Goal: Task Accomplishment & Management: Manage account settings

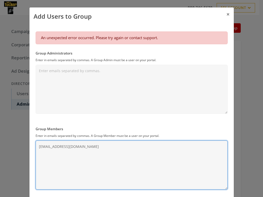
drag, startPoint x: 106, startPoint y: 146, endPoint x: 25, endPoint y: 143, distance: 80.6
click at [36, 143] on textarea "[EMAIL_ADDRESS][DOMAIN_NAME]" at bounding box center [132, 164] width 192 height 49
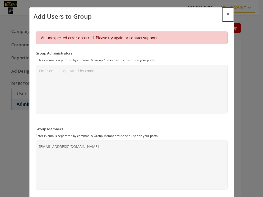
click at [227, 14] on button "×" at bounding box center [228, 14] width 12 height 14
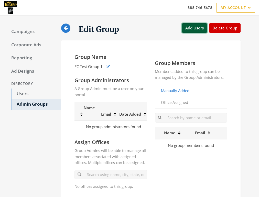
click at [199, 29] on button "Add Users" at bounding box center [194, 27] width 25 height 9
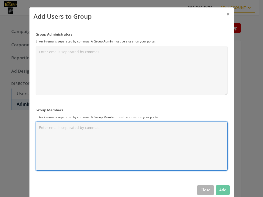
click at [77, 125] on textarea "Group Members" at bounding box center [132, 145] width 192 height 49
paste textarea "[EMAIL_ADDRESS][DOMAIN_NAME]"
type textarea "[EMAIL_ADDRESS][DOMAIN_NAME]"
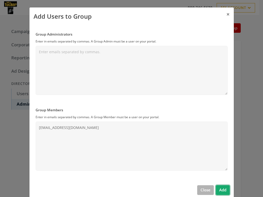
click at [223, 189] on button "Add" at bounding box center [223, 189] width 14 height 9
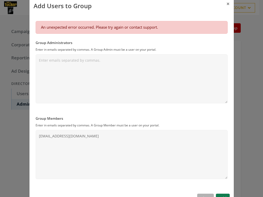
scroll to position [28, 0]
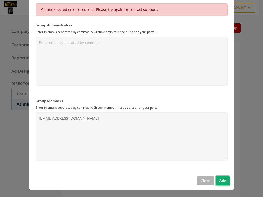
click at [224, 181] on button "Add" at bounding box center [223, 180] width 14 height 9
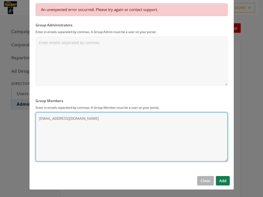
drag, startPoint x: 89, startPoint y: 119, endPoint x: 26, endPoint y: 118, distance: 63.7
click at [36, 118] on textarea "[EMAIL_ADDRESS][DOMAIN_NAME]" at bounding box center [132, 136] width 192 height 49
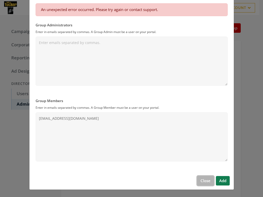
click at [206, 181] on button "Close" at bounding box center [205, 180] width 17 height 9
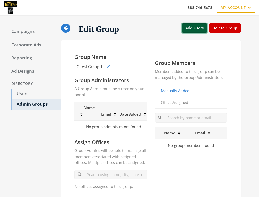
click at [190, 30] on button "Add Users" at bounding box center [194, 27] width 25 height 9
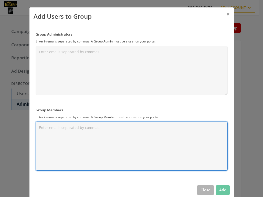
click at [88, 131] on textarea "Group Members" at bounding box center [132, 145] width 192 height 49
paste textarea "willsmith@fctuckeremge.com"
type textarea "[EMAIL_ADDRESS][DOMAIN_NAME]"
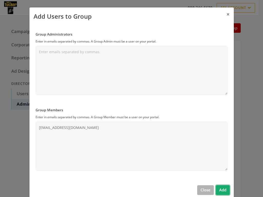
click at [221, 192] on button "Add" at bounding box center [223, 189] width 14 height 9
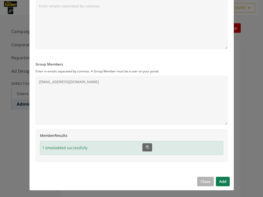
scroll to position [47, 0]
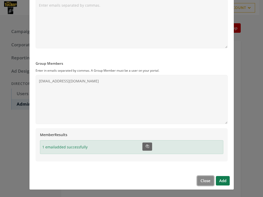
click at [203, 181] on button "Close" at bounding box center [205, 180] width 17 height 9
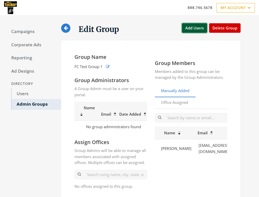
click at [193, 29] on button "Add Users" at bounding box center [194, 27] width 25 height 9
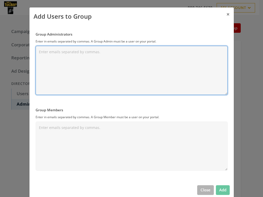
click at [80, 57] on textarea "Group Administrators" at bounding box center [132, 70] width 192 height 49
paste textarea "willritter@fctuckeremge.com"
type textarea "willritter@fctuckeremge.com"
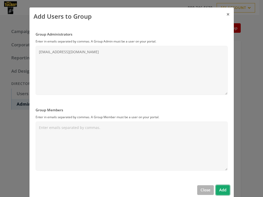
click at [222, 192] on button "Add" at bounding box center [223, 189] width 14 height 9
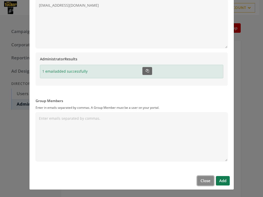
click at [201, 182] on button "Close" at bounding box center [205, 180] width 17 height 9
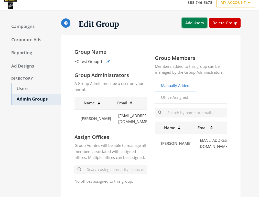
scroll to position [41, 0]
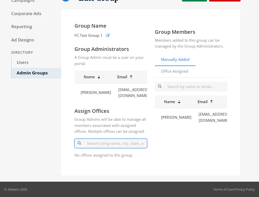
click at [97, 141] on input "text" at bounding box center [110, 143] width 73 height 9
click at [182, 65] on link "Office Assigned" at bounding box center [174, 71] width 39 height 13
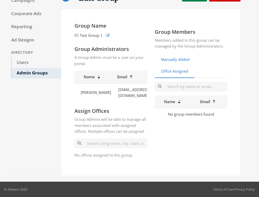
click at [181, 53] on link "Manually Added" at bounding box center [175, 59] width 41 height 13
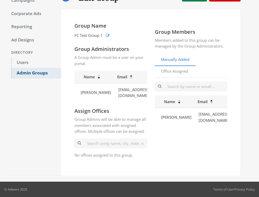
click at [26, 68] on link "Admin Groups" at bounding box center [36, 73] width 50 height 11
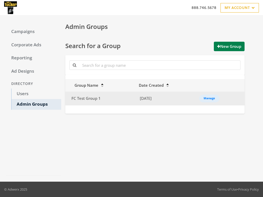
click at [91, 98] on span "FC Test Group 1" at bounding box center [85, 98] width 29 height 5
click at [208, 98] on div "Manage" at bounding box center [209, 98] width 12 height 1
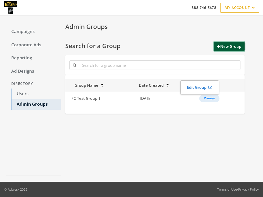
click at [224, 46] on button "New Group" at bounding box center [228, 46] width 31 height 9
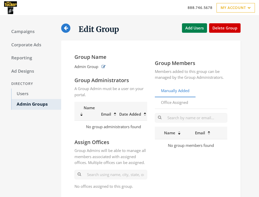
click at [104, 66] on icon "button" at bounding box center [104, 67] width 4 height 4
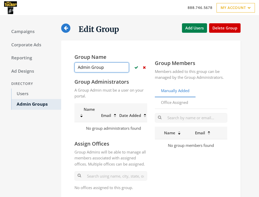
drag, startPoint x: 116, startPoint y: 70, endPoint x: 54, endPoint y: 64, distance: 61.8
click at [74, 64] on input "Admin Group" at bounding box center [101, 67] width 54 height 10
type input "FC Group 2"
click at [145, 67] on icon "button" at bounding box center [144, 67] width 3 height 4
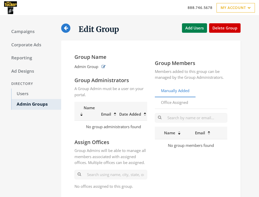
click at [104, 68] on icon "button" at bounding box center [104, 67] width 4 height 4
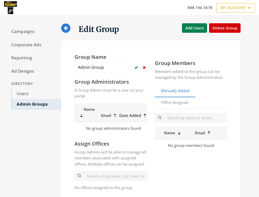
click at [145, 67] on icon "button" at bounding box center [144, 67] width 3 height 4
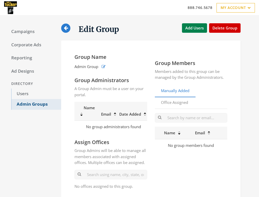
click at [39, 105] on link "Admin Groups" at bounding box center [36, 104] width 50 height 11
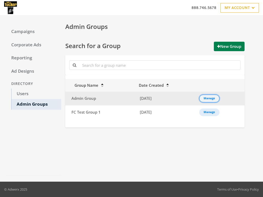
click at [209, 98] on div "Manage" at bounding box center [209, 98] width 12 height 1
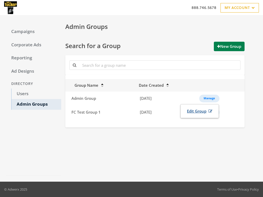
click at [196, 109] on link "Edit Group" at bounding box center [199, 110] width 32 height 9
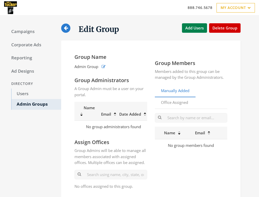
scroll to position [35, 0]
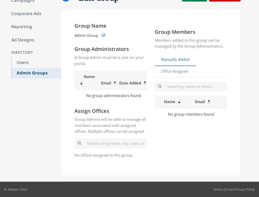
click at [31, 70] on link "Admin Groups" at bounding box center [36, 73] width 50 height 11
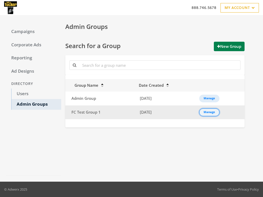
click at [209, 112] on div "Manage" at bounding box center [209, 112] width 12 height 1
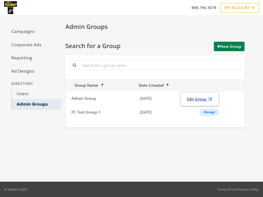
click at [199, 100] on link "Edit Group" at bounding box center [199, 98] width 32 height 9
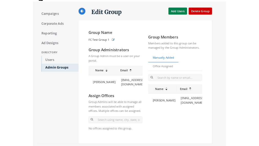
scroll to position [16, 0]
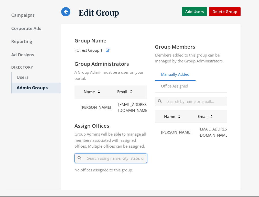
click at [124, 163] on input "text" at bounding box center [110, 157] width 73 height 9
type input "7"
type input "e"
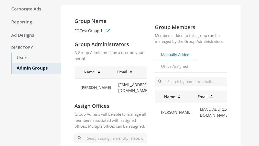
scroll to position [57, 0]
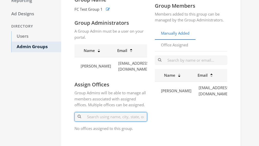
click at [96, 122] on input "text" at bounding box center [110, 116] width 73 height 9
type input "E"
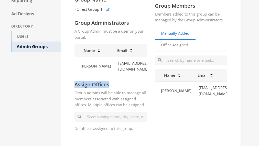
drag, startPoint x: 112, startPoint y: 94, endPoint x: 74, endPoint y: 94, distance: 38.4
click at [74, 94] on div "Group Name FC Test Group 1 Group Administrators A Group Admin must be a user on…" at bounding box center [111, 66] width 80 height 140
copy h4 "Assign Offices"
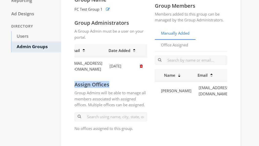
scroll to position [0, 0]
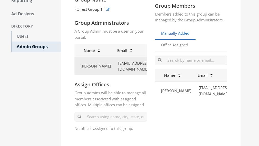
click at [126, 74] on td "willritter@fctuckeremge.com" at bounding box center [133, 66] width 39 height 18
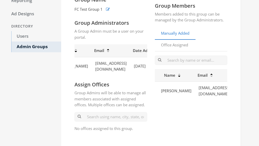
scroll to position [0, 51]
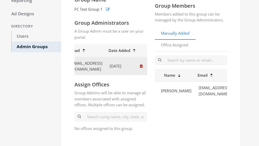
click at [142, 68] on icon "button" at bounding box center [141, 66] width 3 height 4
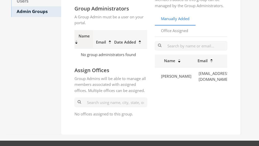
scroll to position [94, 0]
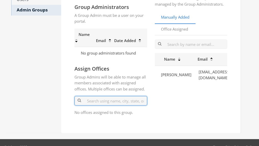
click at [106, 106] on input "text" at bounding box center [110, 100] width 73 height 9
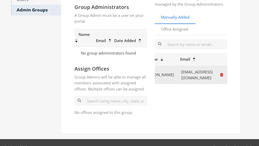
click at [222, 77] on icon "button" at bounding box center [221, 75] width 3 height 4
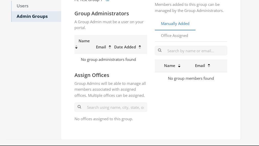
scroll to position [57, 0]
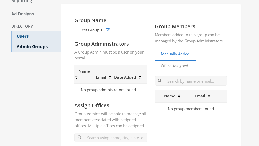
click at [22, 36] on link "Users" at bounding box center [36, 36] width 50 height 11
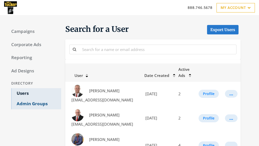
click at [28, 103] on link "Admin Groups" at bounding box center [36, 104] width 50 height 11
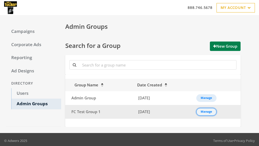
click at [215, 114] on button "Manage" at bounding box center [206, 112] width 20 height 8
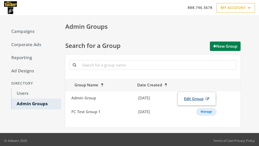
click at [194, 101] on link "Edit Group" at bounding box center [197, 98] width 32 height 9
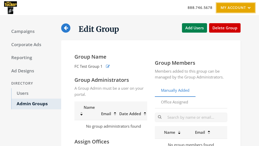
click at [234, 8] on link "My Account" at bounding box center [235, 7] width 38 height 9
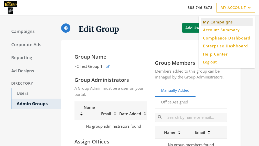
click at [226, 21] on link "My Campaigns" at bounding box center [227, 22] width 52 height 8
